Goal: Book appointment/travel/reservation

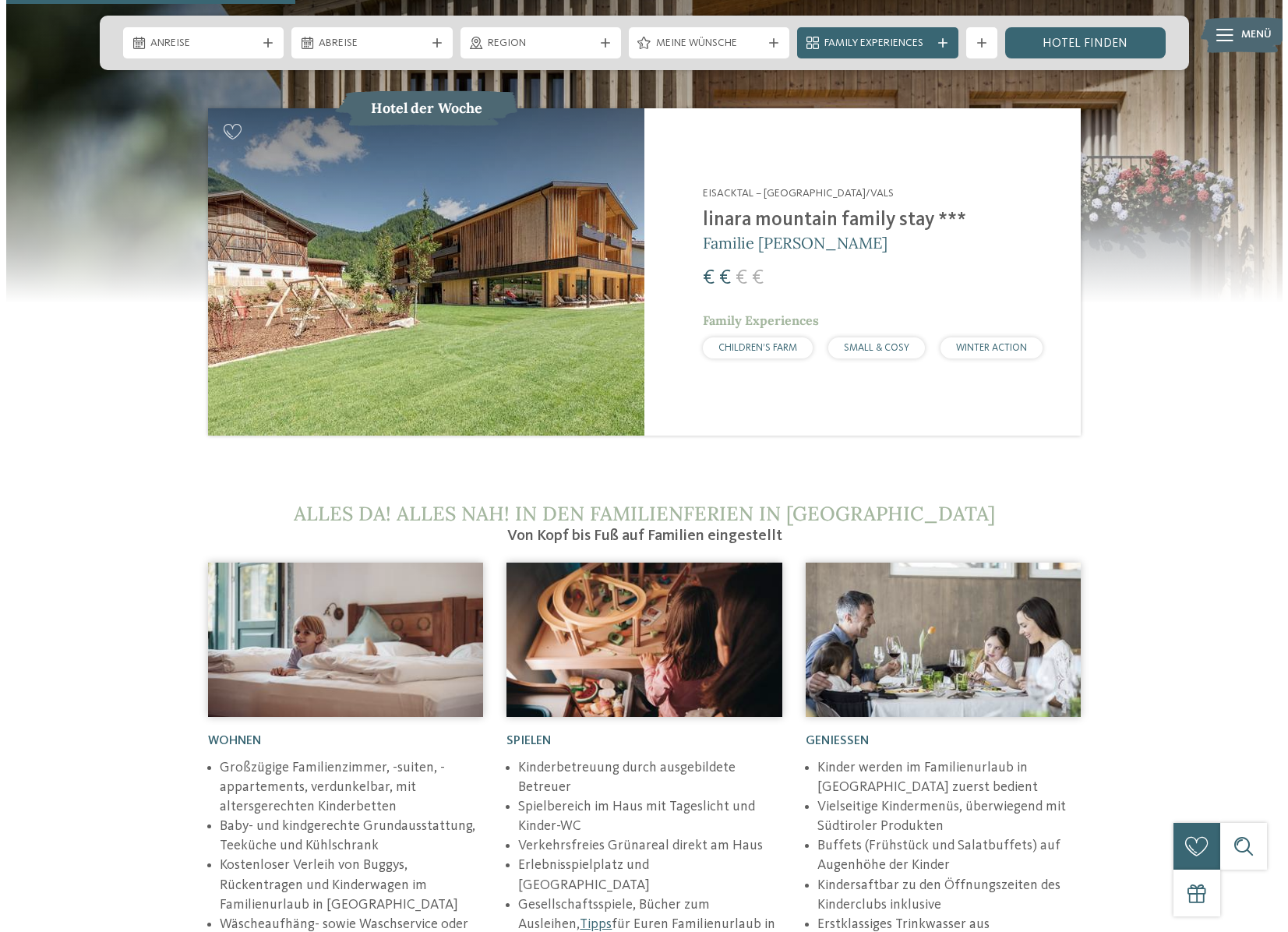
scroll to position [1637, 0]
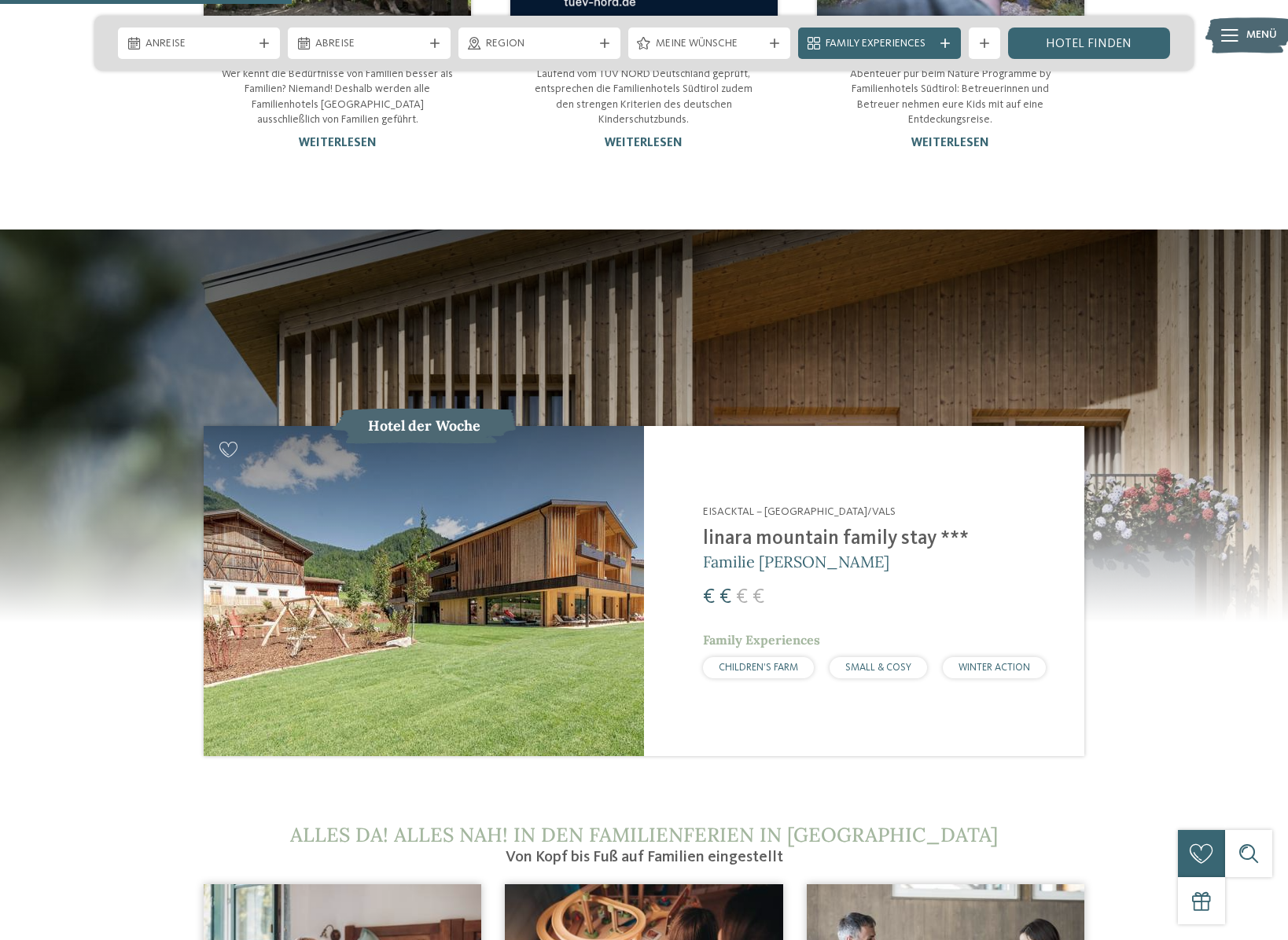
click at [1226, 35] on icon at bounding box center [1229, 35] width 17 height 13
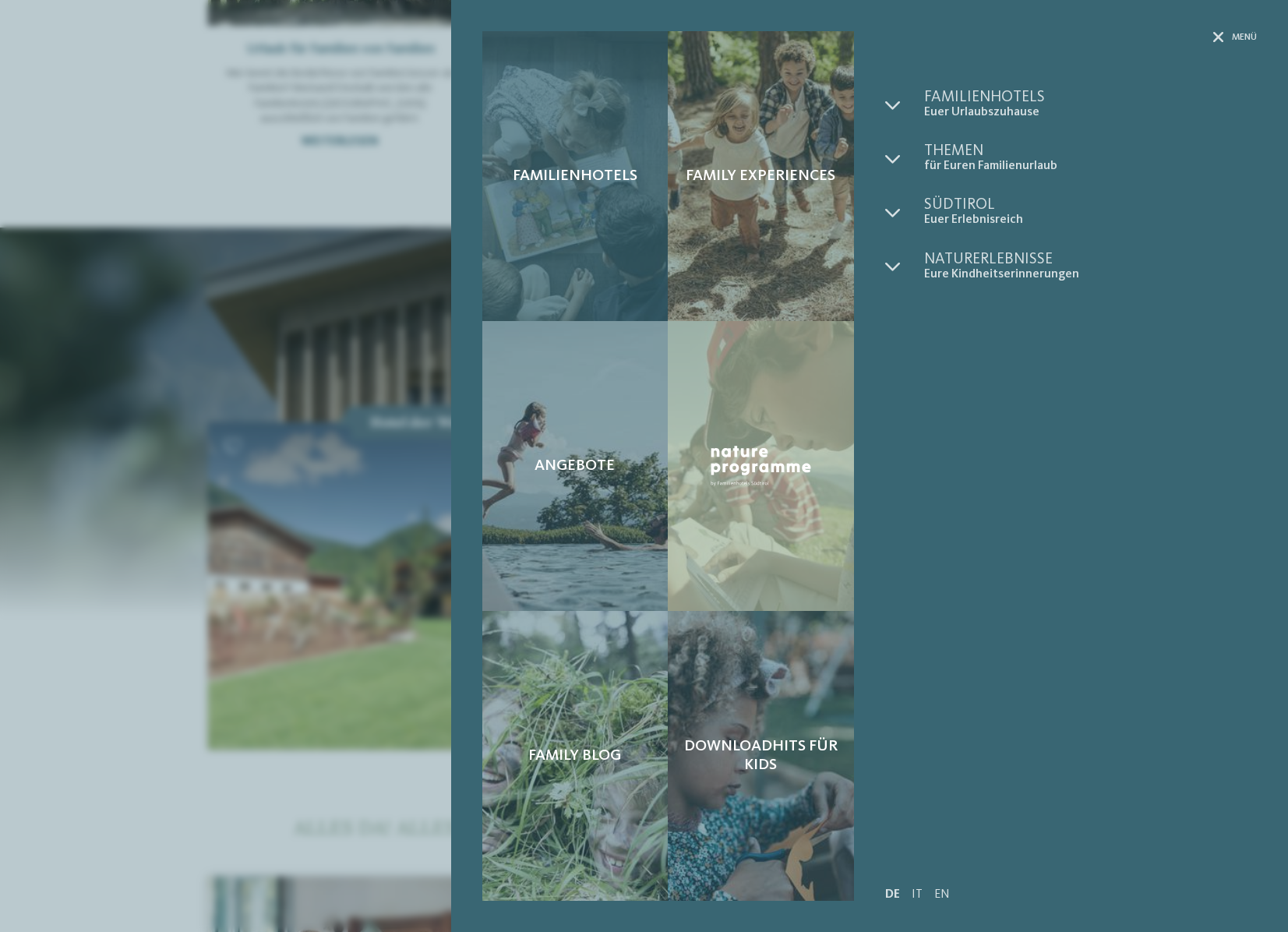
click at [571, 173] on span "Familienhotels" at bounding box center [575, 176] width 125 height 19
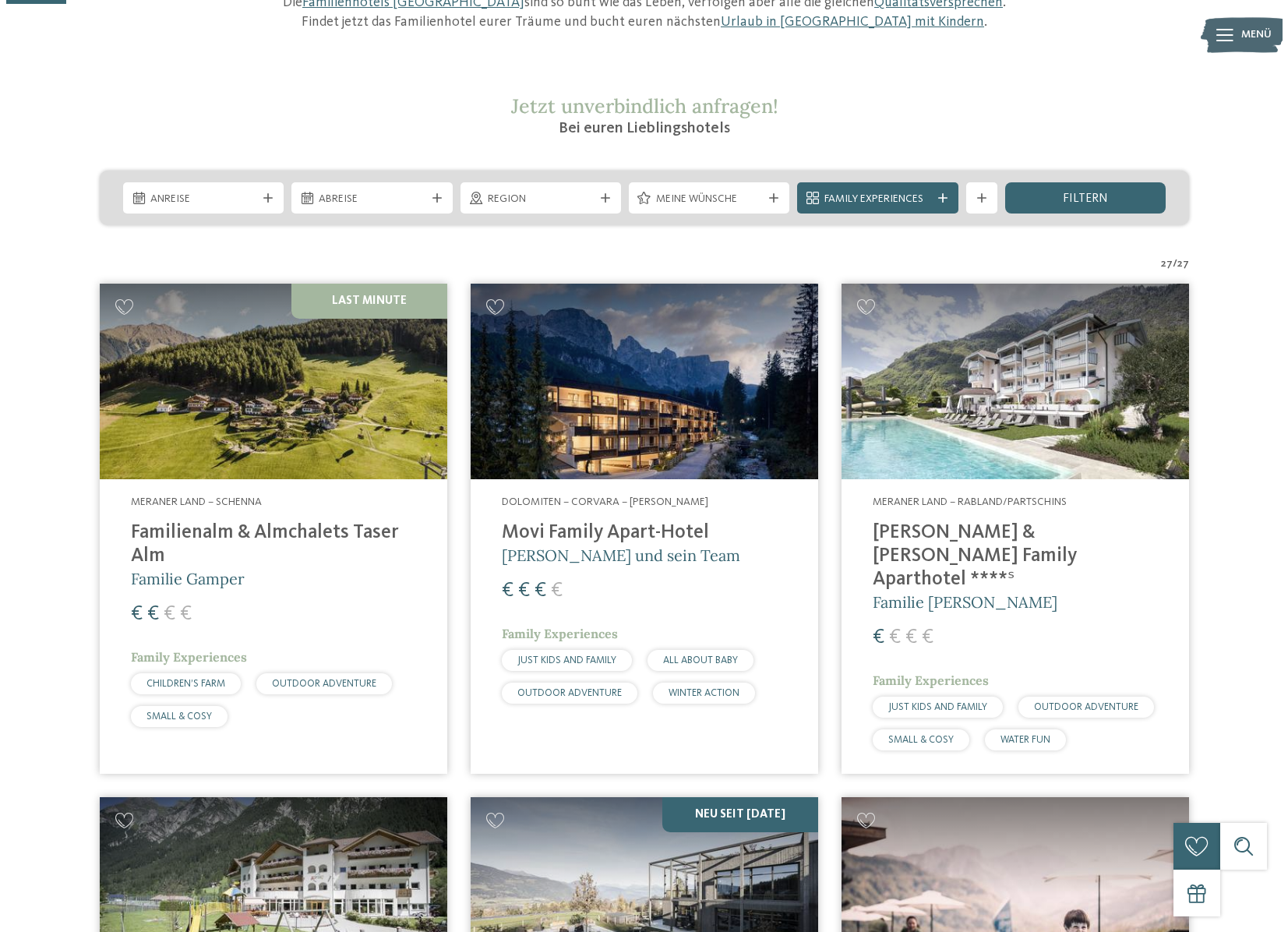
scroll to position [234, 0]
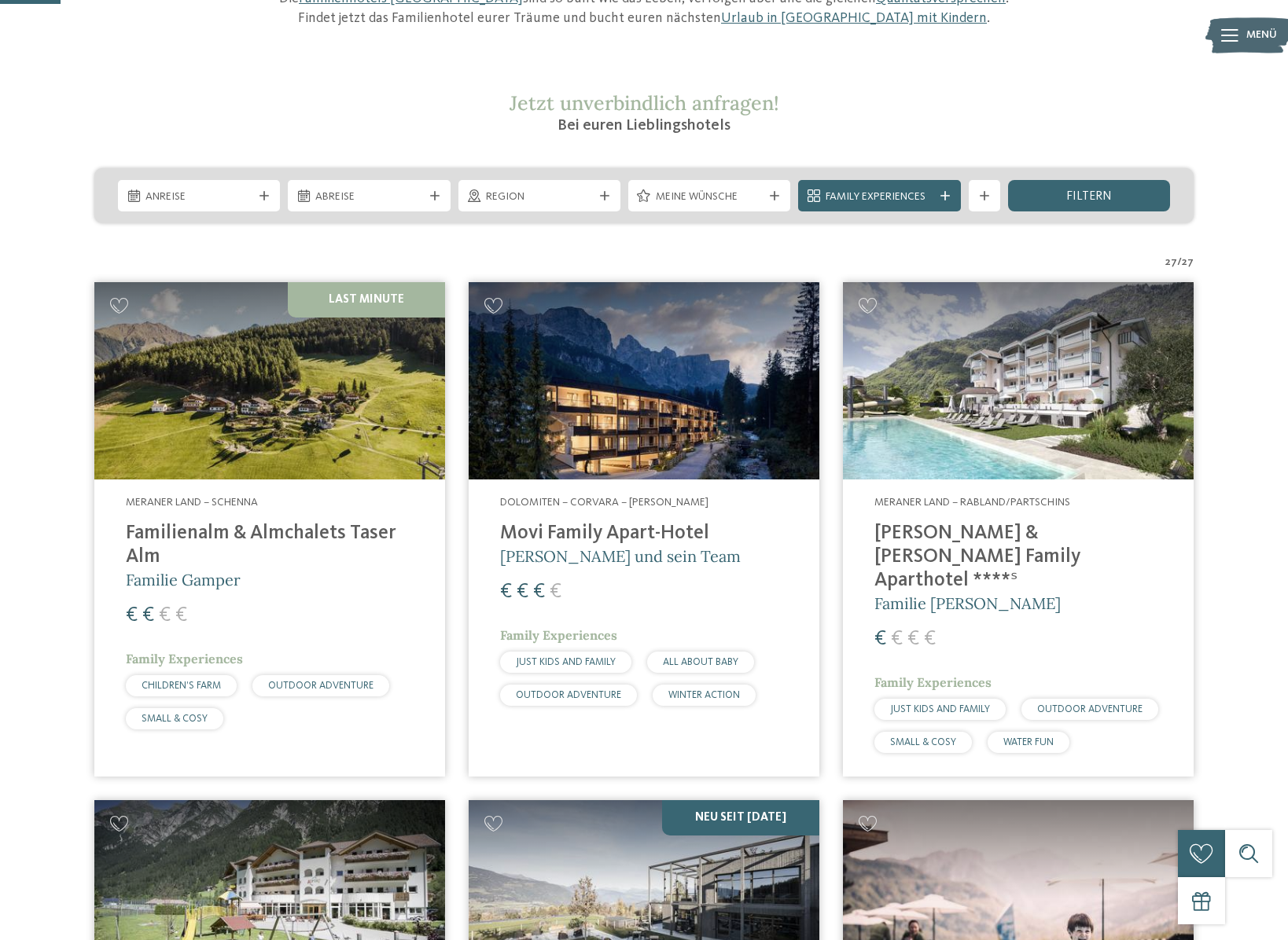
click at [1239, 34] on img at bounding box center [1248, 35] width 86 height 43
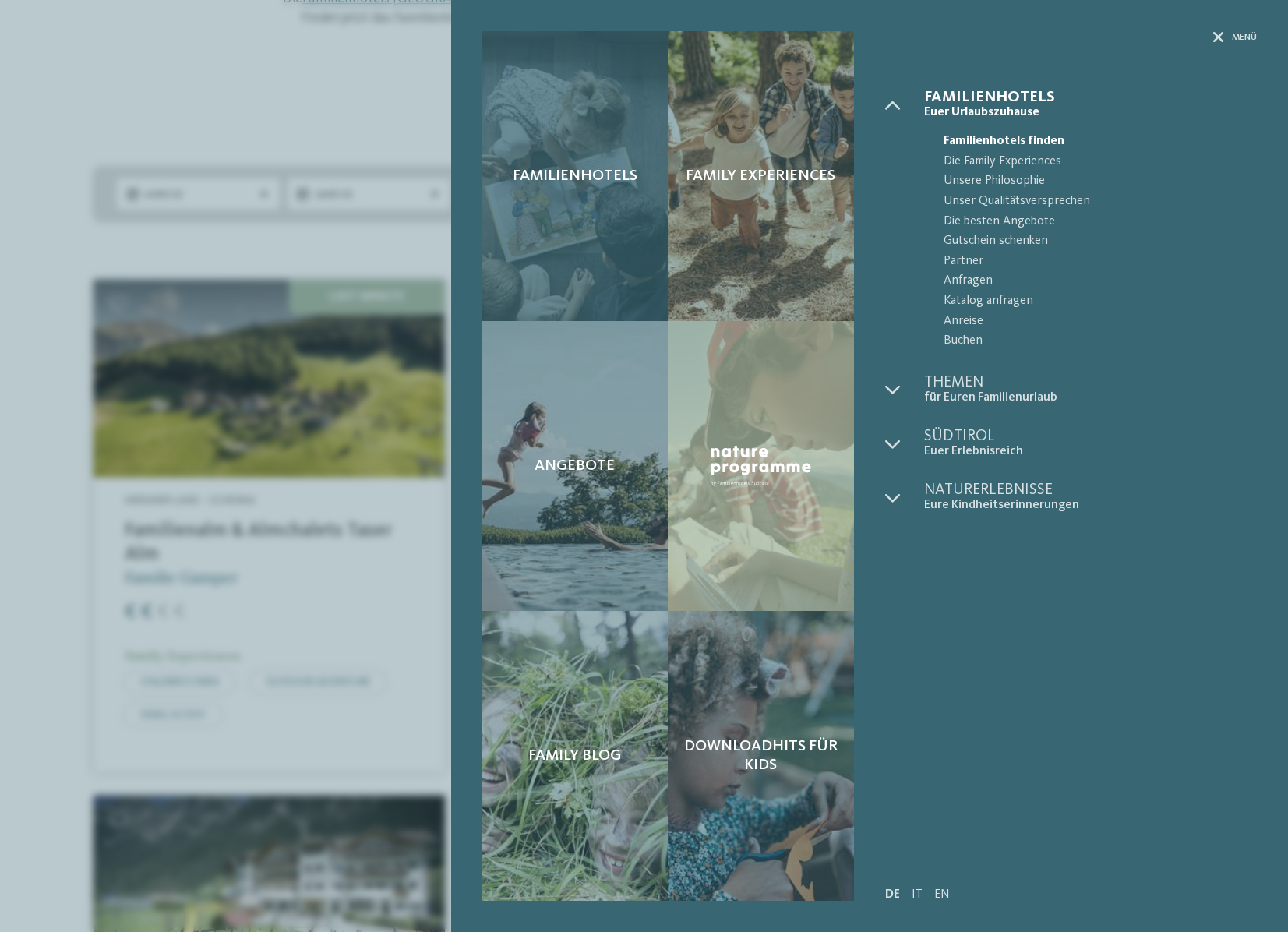
click at [606, 174] on span "Familienhotels" at bounding box center [575, 176] width 125 height 19
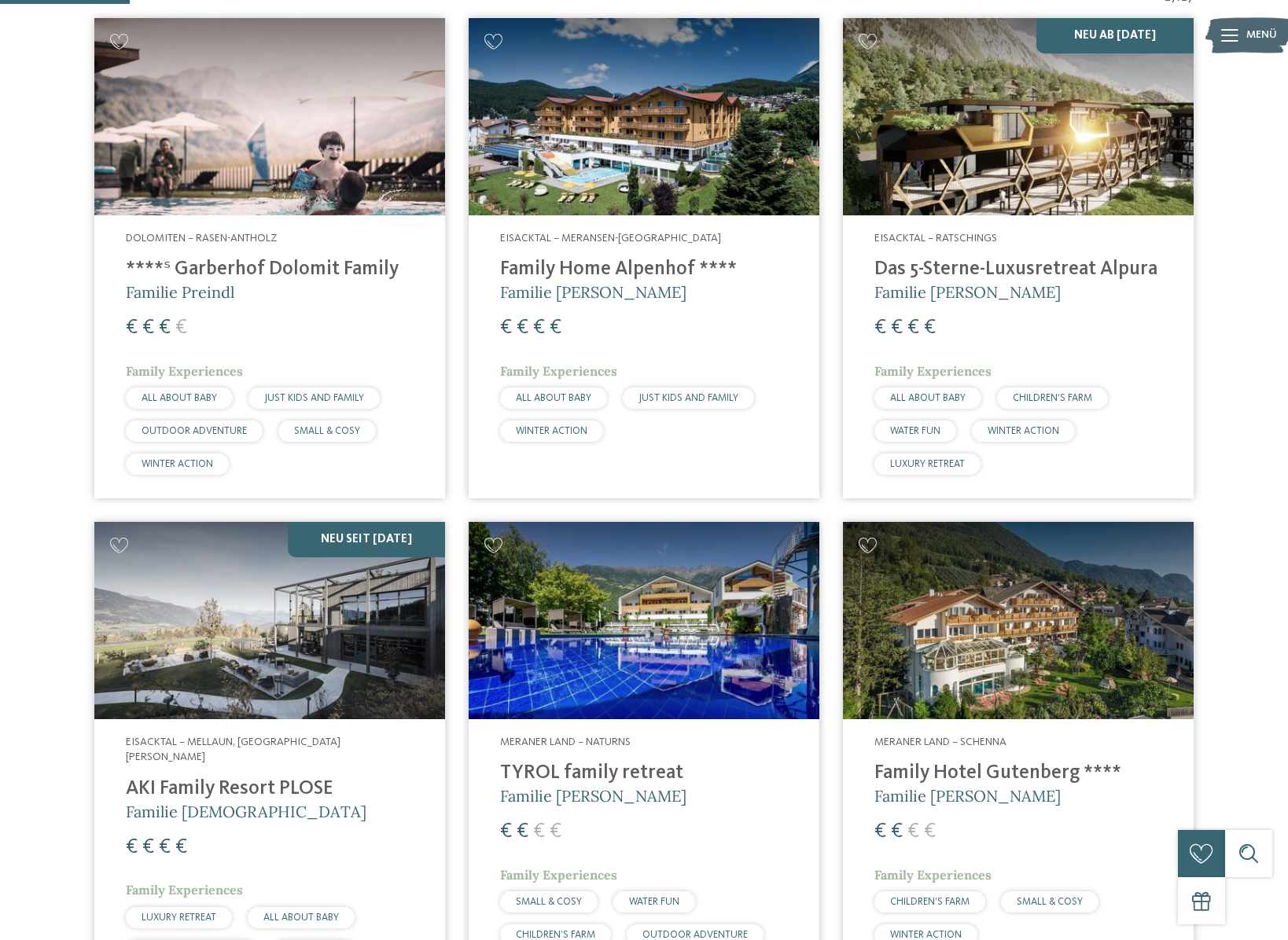
scroll to position [551, 0]
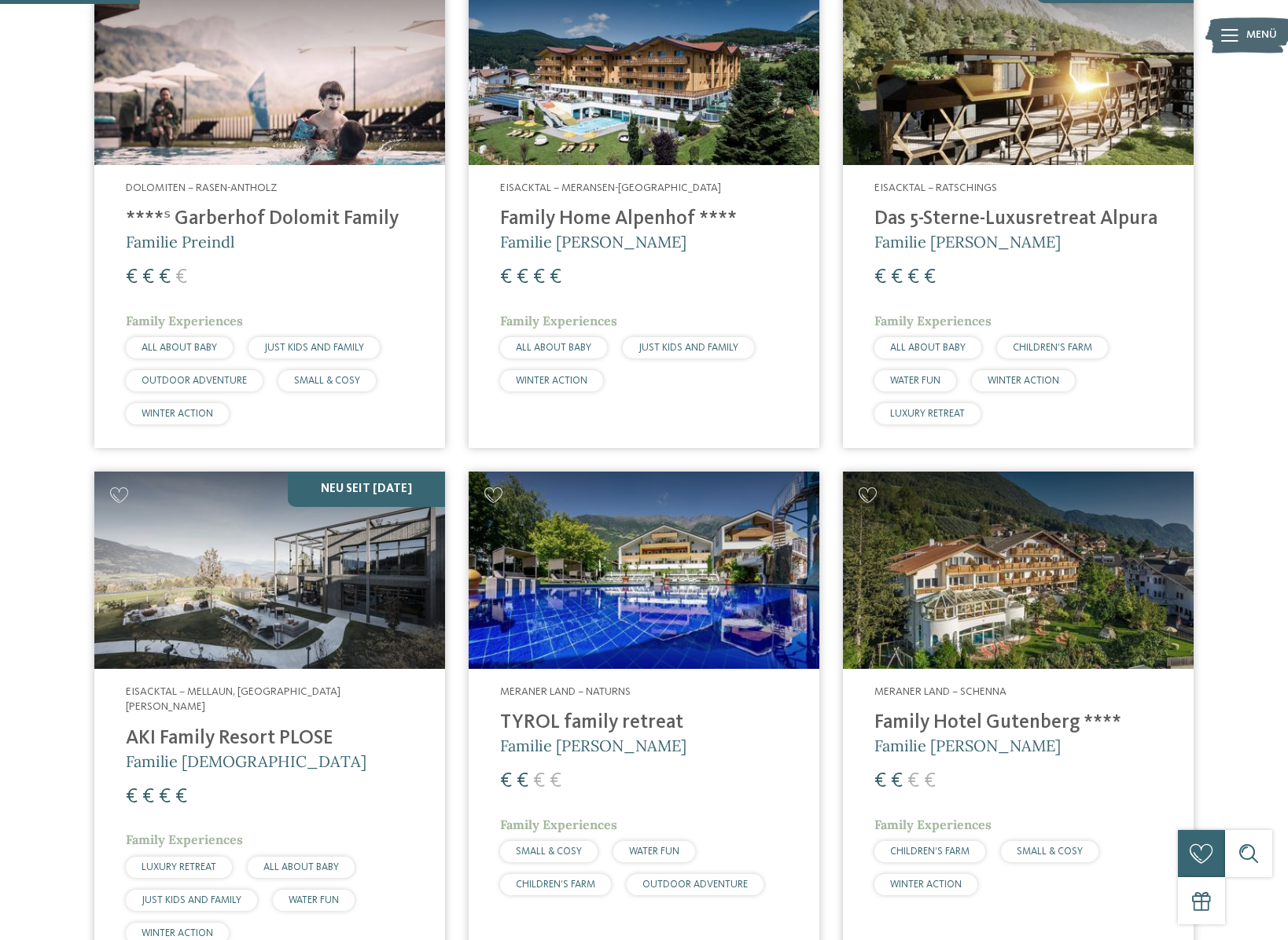
click at [241, 727] on h4 "AKI Family Resort PLOSE" at bounding box center [270, 738] width 288 height 23
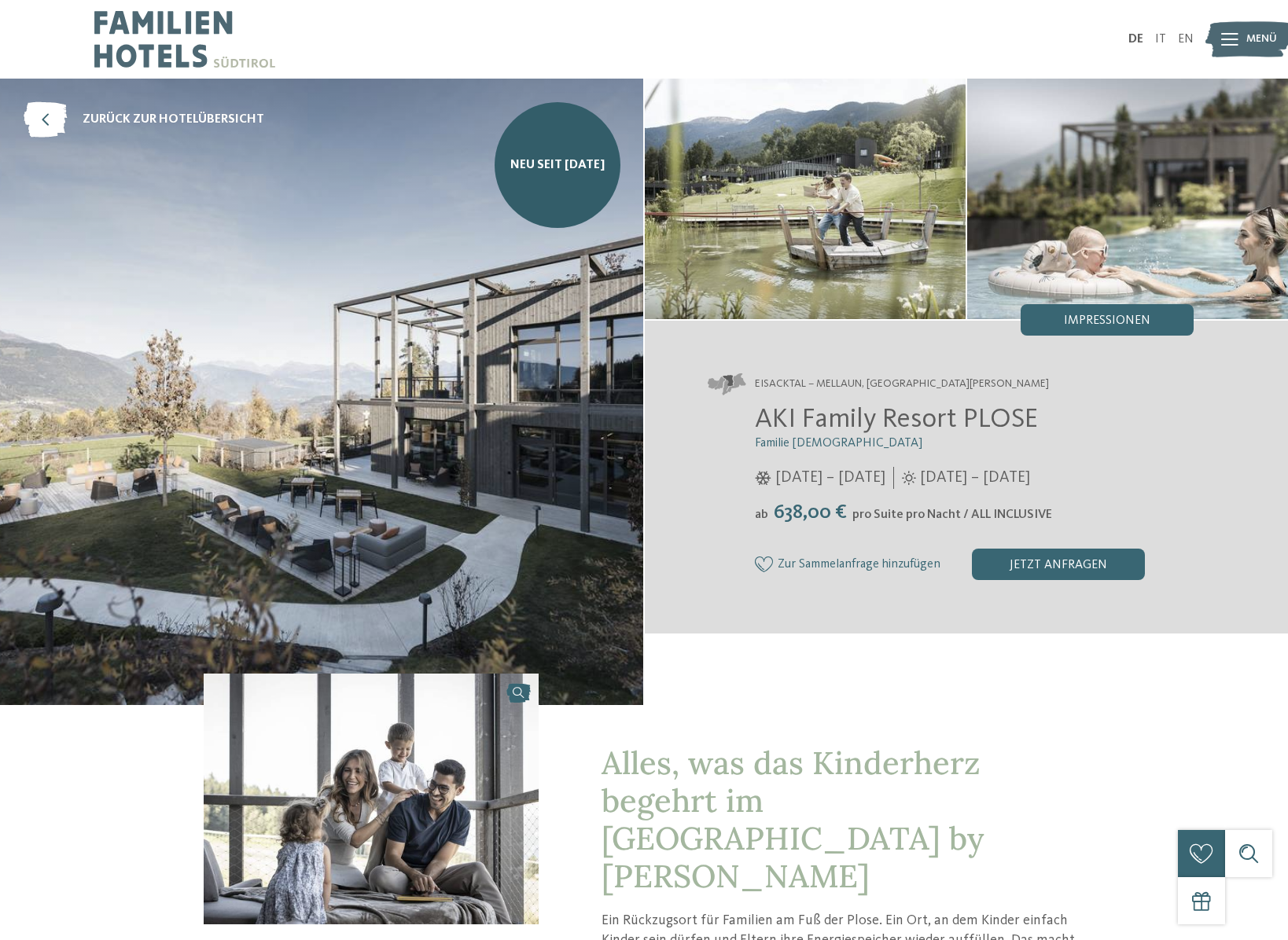
drag, startPoint x: 840, startPoint y: 511, endPoint x: 750, endPoint y: 513, distance: 90.0
click at [750, 513] on div "AKI Family Resort PLOSE Familie Sanoner 01.12.2025 – 12.04.2026 29.05. – 30.11.…" at bounding box center [950, 491] width 486 height 177
drag, startPoint x: 750, startPoint y: 513, endPoint x: 675, endPoint y: 524, distance: 75.8
click at [675, 524] on div "Eisacktal – Mellaun, St. Andrä Brixen AKI Family Resort PLOSE Familie Sanoner 0…" at bounding box center [966, 476] width 643 height 285
